Goal: Task Accomplishment & Management: Use online tool/utility

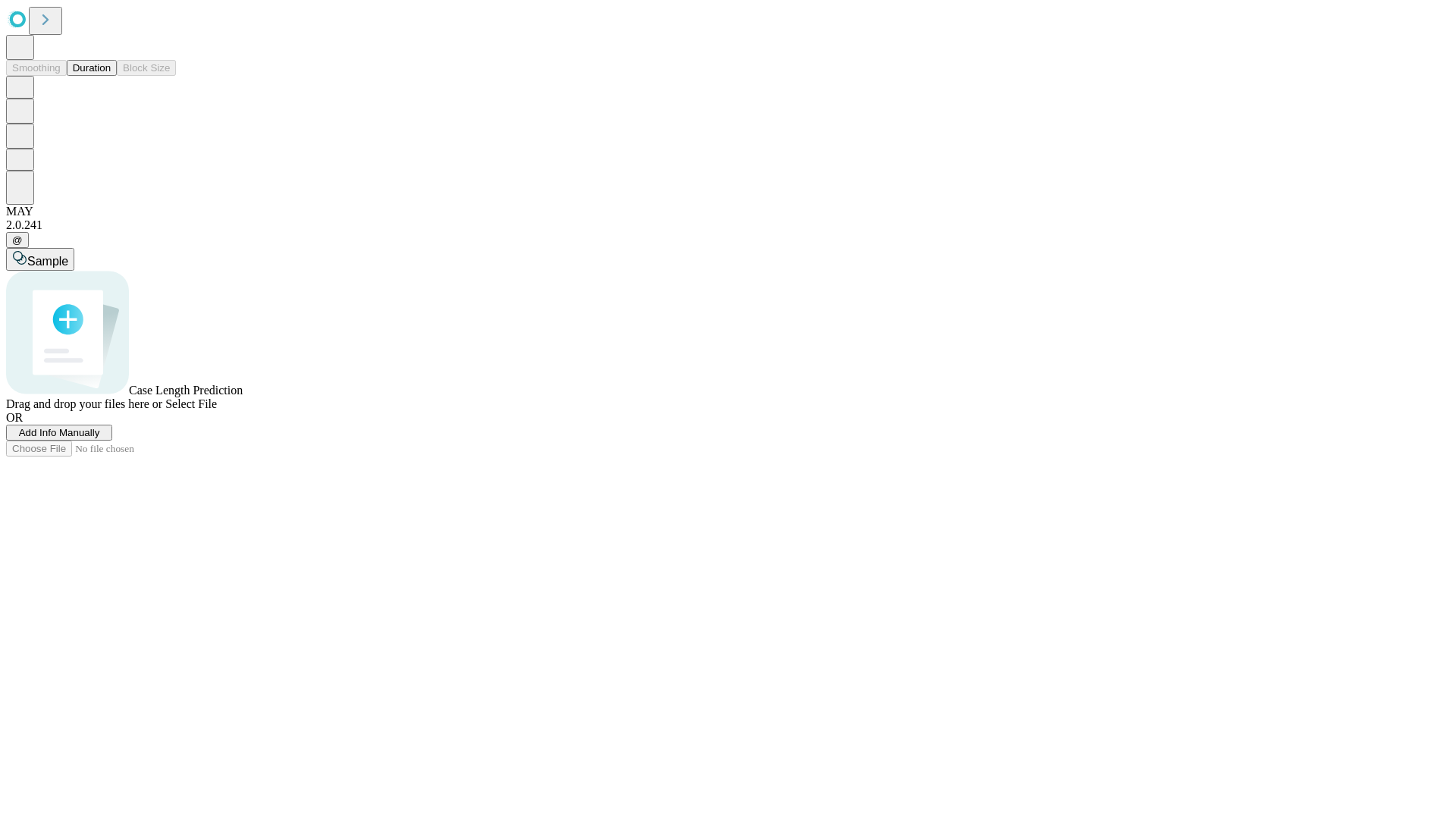
click at [110, 76] on button "Duration" at bounding box center [91, 68] width 50 height 16
click at [100, 438] on span "Add Info Manually" at bounding box center [59, 433] width 81 height 11
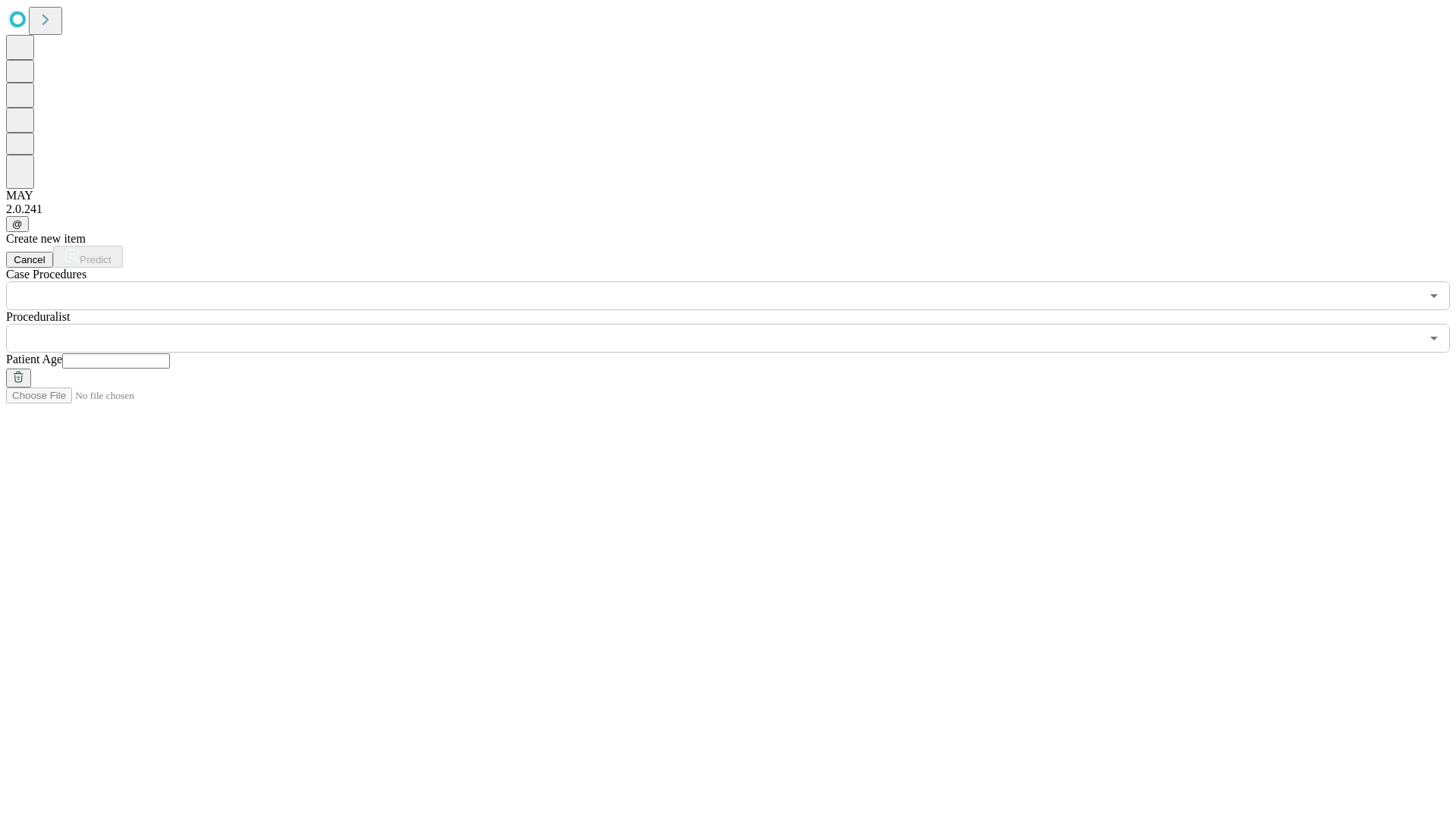
click at [170, 353] on input "text" at bounding box center [116, 361] width 108 height 16
type input "**"
click at [738, 324] on input "text" at bounding box center [714, 339] width 1415 height 29
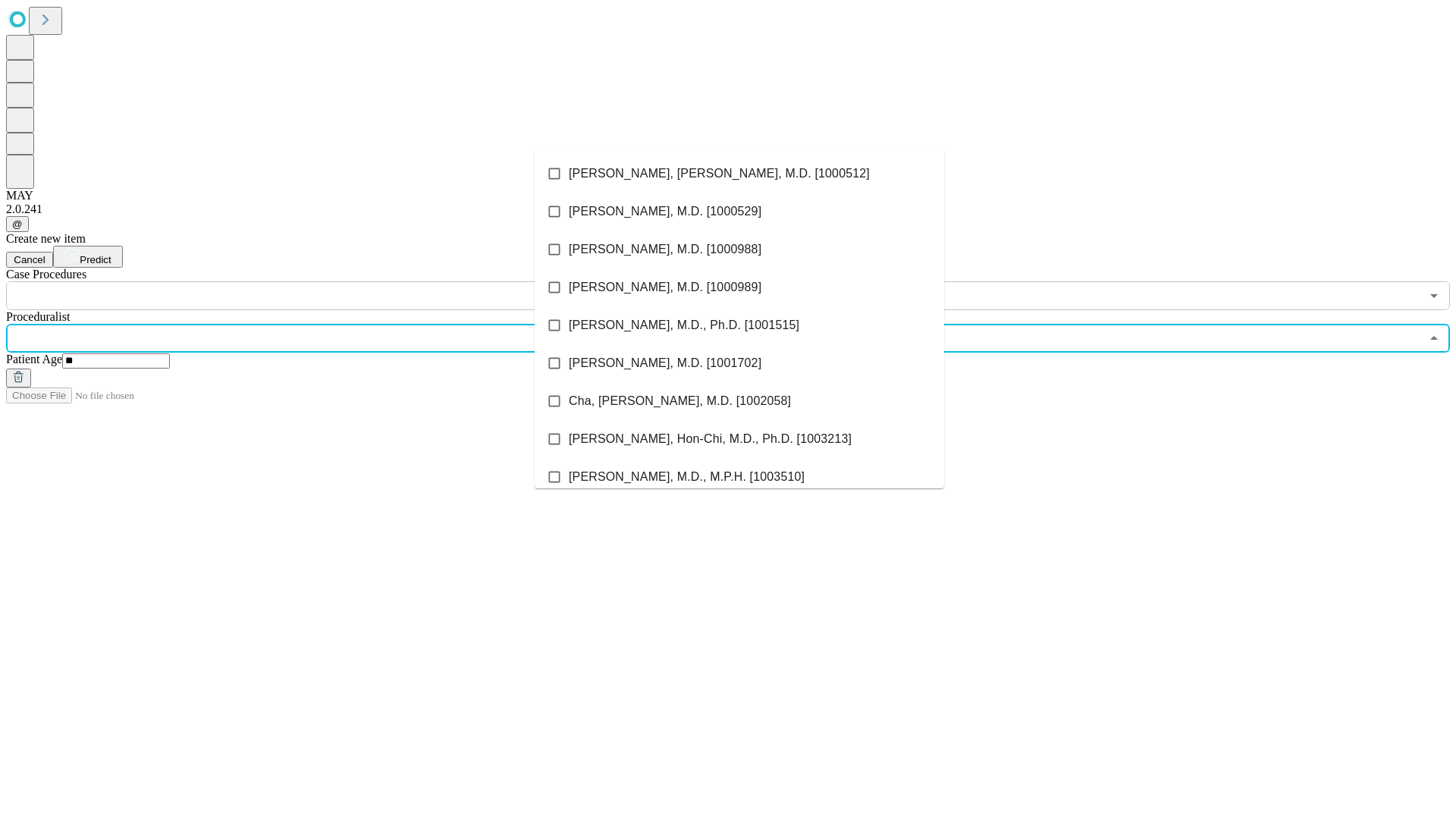
click at [739, 173] on li "[PERSON_NAME], [PERSON_NAME], M.D. [1000512]" at bounding box center [739, 173] width 410 height 38
click at [319, 281] on input "text" at bounding box center [714, 296] width 1415 height 29
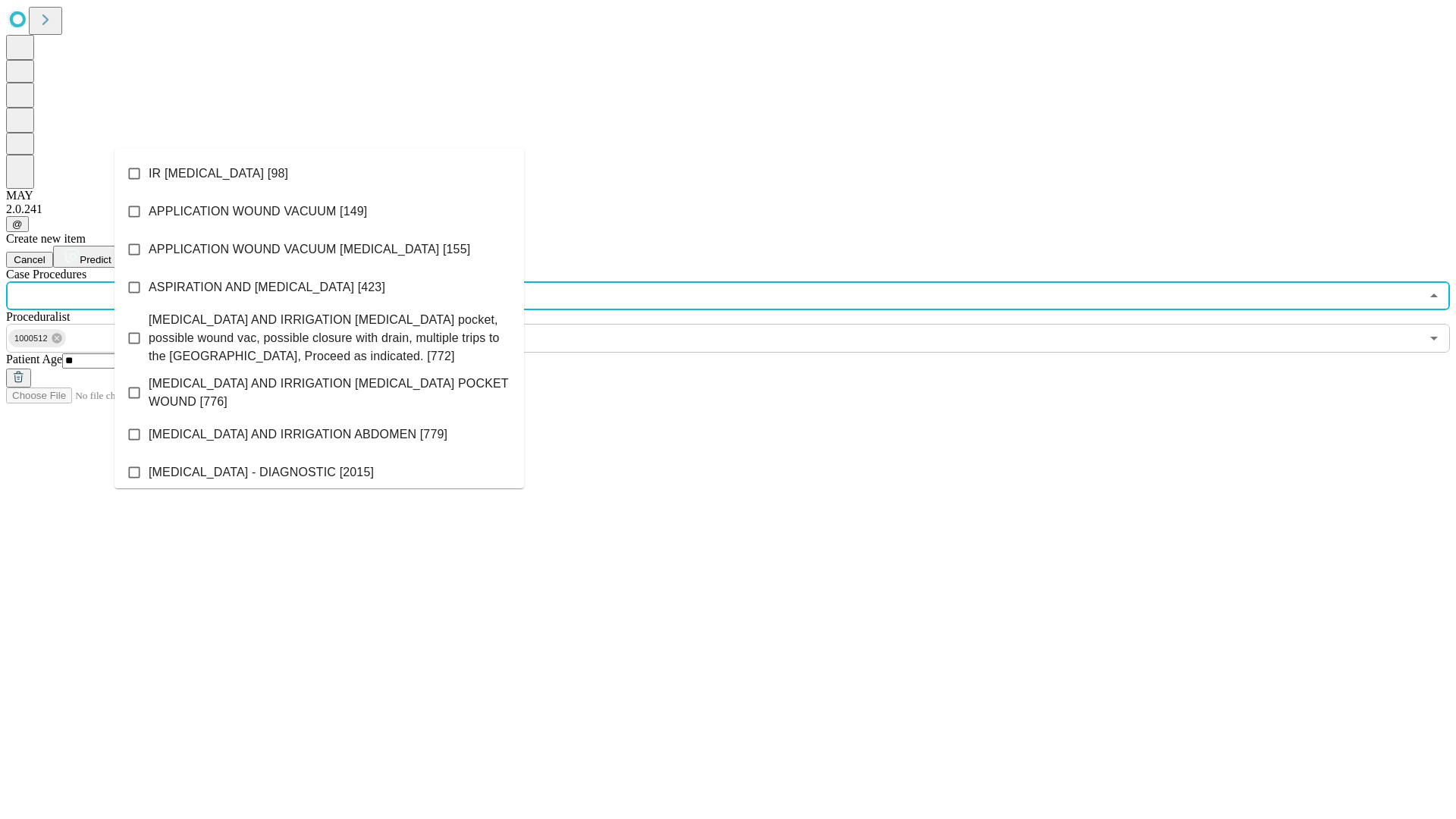
click at [319, 173] on li "IR [MEDICAL_DATA] [98]" at bounding box center [319, 173] width 410 height 38
